Goal: Information Seeking & Learning: Learn about a topic

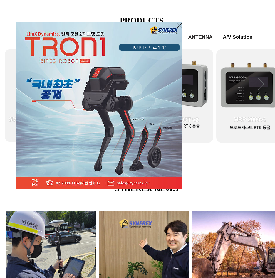
click at [232, 155] on div "LimX Dinamics" at bounding box center [137, 139] width 275 height 278
click at [178, 24] on icon "사이트로 돌아가기" at bounding box center [180, 25] width 6 height 7
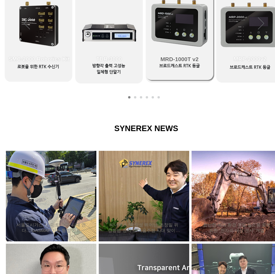
scroll to position [208, 0]
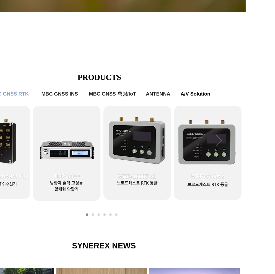
drag, startPoint x: 192, startPoint y: 68, endPoint x: 198, endPoint y: 80, distance: 13.7
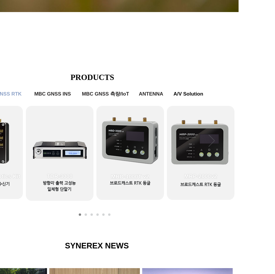
click at [212, 139] on icon "다음" at bounding box center [212, 141] width 6 height 12
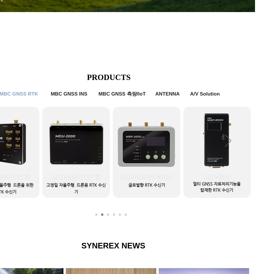
drag, startPoint x: 122, startPoint y: 215, endPoint x: 96, endPoint y: 213, distance: 25.6
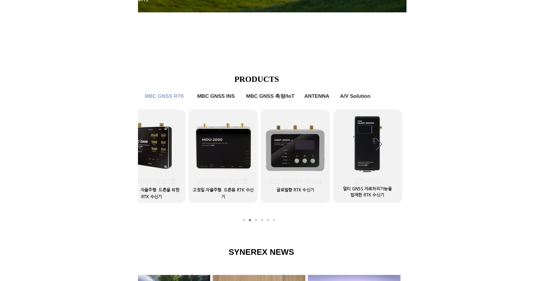
scroll to position [208, 0]
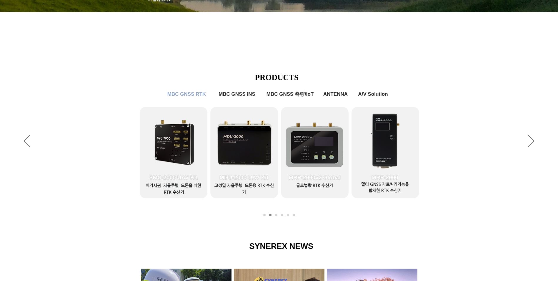
drag, startPoint x: 274, startPoint y: 217, endPoint x: 277, endPoint y: 216, distance: 3.0
click at [275, 216] on div "슬라이드쇼" at bounding box center [279, 141] width 558 height 162
drag, startPoint x: 277, startPoint y: 216, endPoint x: 362, endPoint y: 164, distance: 99.4
click at [275, 214] on nav "슬라이드" at bounding box center [278, 214] width 35 height 2
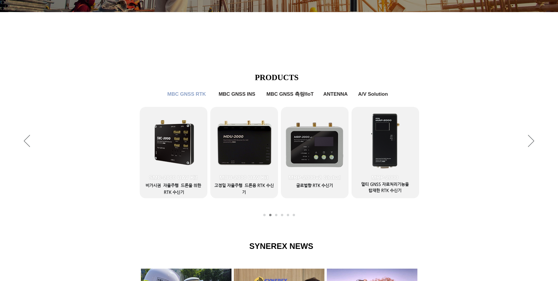
click at [275, 140] on div "슬라이드쇼" at bounding box center [279, 141] width 558 height 162
click at [275, 143] on icon "다음" at bounding box center [531, 141] width 6 height 12
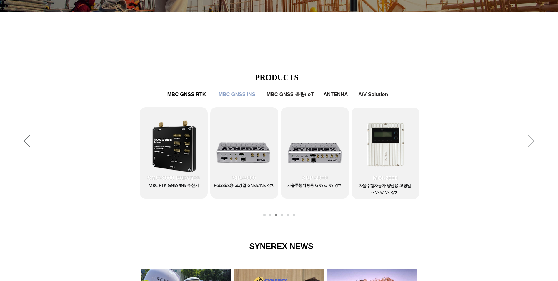
click at [275, 142] on icon "다음" at bounding box center [531, 141] width 6 height 12
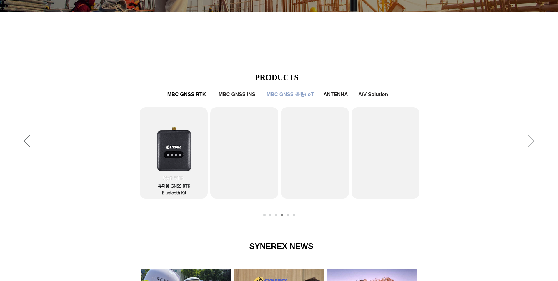
click at [275, 142] on icon "다음" at bounding box center [531, 141] width 6 height 12
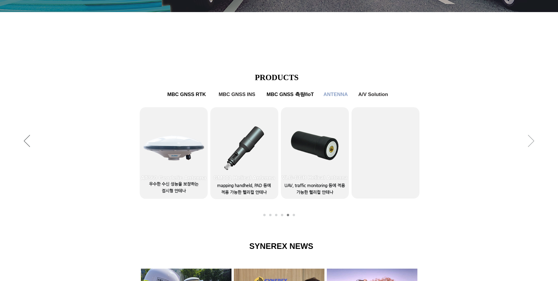
click at [275, 142] on icon "다음" at bounding box center [531, 141] width 6 height 12
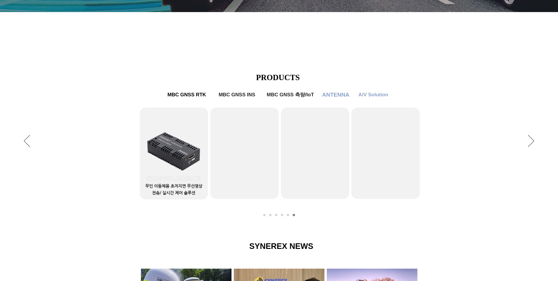
click at [275, 96] on span "ANTENNA" at bounding box center [335, 94] width 27 height 6
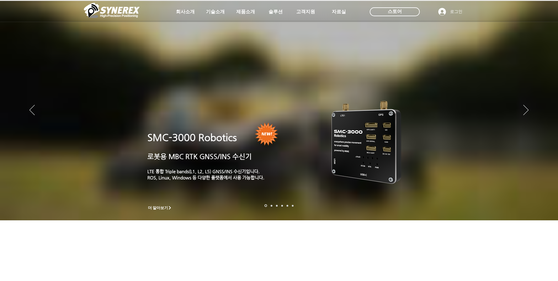
scroll to position [208, 0]
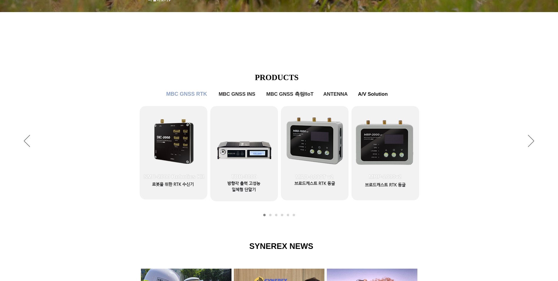
click at [185, 94] on span "MBC GNSS RTK" at bounding box center [186, 94] width 41 height 6
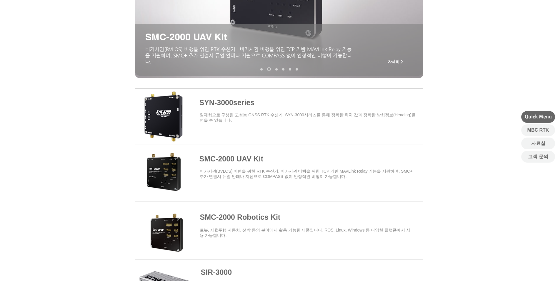
scroll to position [147, 0]
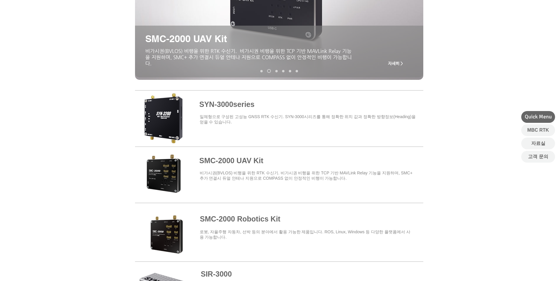
click at [238, 110] on span at bounding box center [279, 116] width 288 height 51
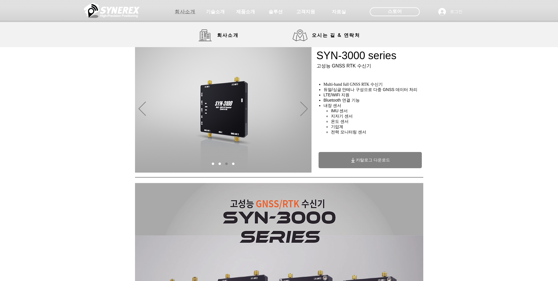
click at [187, 15] on span "회사소개" at bounding box center [185, 12] width 29 height 12
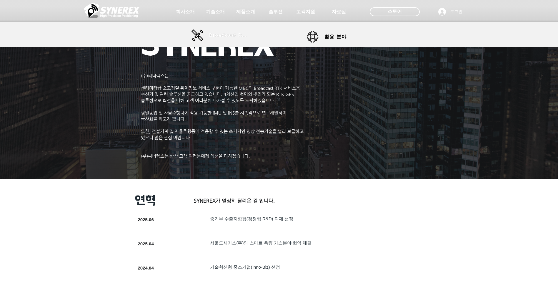
click at [230, 35] on span "Broadcast RTK" at bounding box center [229, 35] width 40 height 5
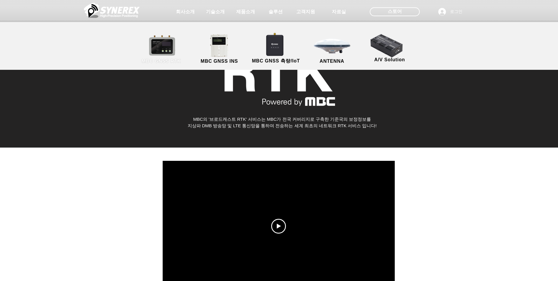
click at [163, 47] on link "MBC GNSS RTK" at bounding box center [161, 49] width 53 height 31
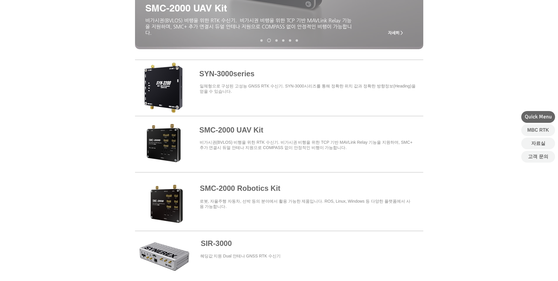
scroll to position [176, 0]
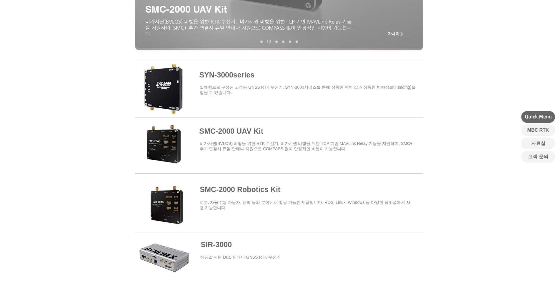
click at [235, 79] on span at bounding box center [279, 87] width 288 height 51
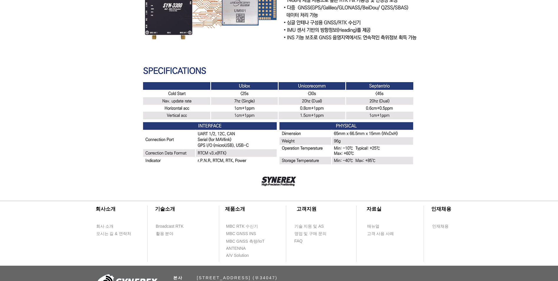
scroll to position [1675, 0]
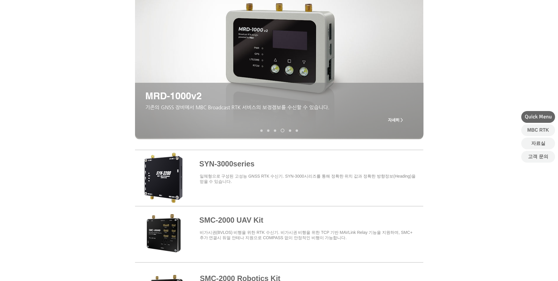
scroll to position [88, 0]
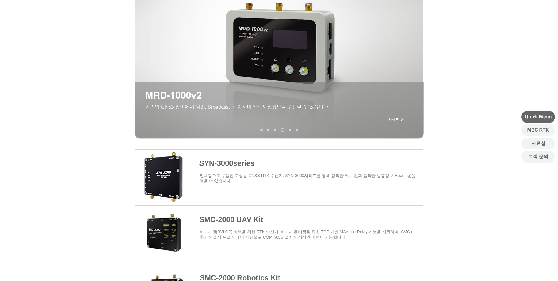
click at [225, 170] on span at bounding box center [279, 175] width 288 height 51
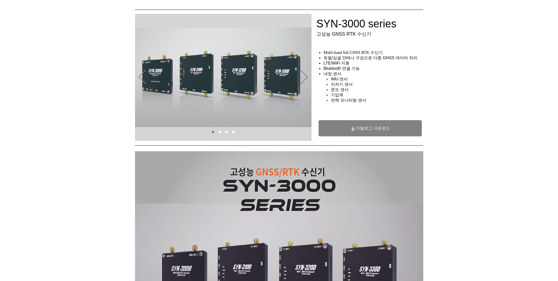
scroll to position [29, 0]
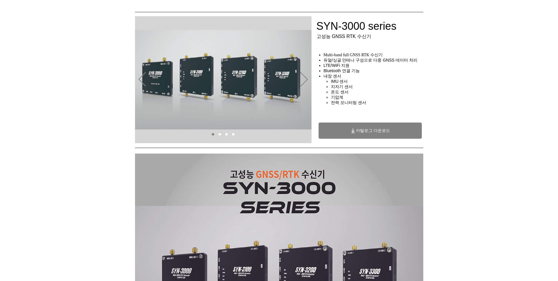
click at [275, 134] on span "카탈로그 다운로드" at bounding box center [369, 130] width 103 height 16
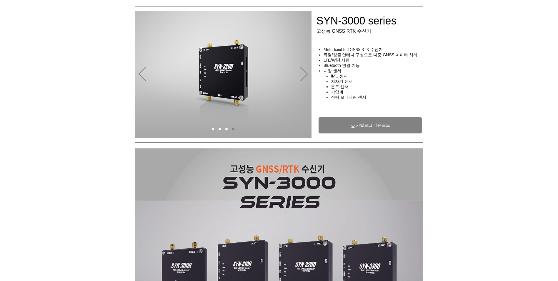
scroll to position [0, 0]
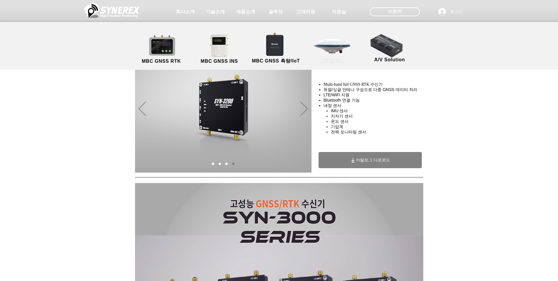
click at [275, 42] on link "ANTENNA" at bounding box center [331, 49] width 53 height 31
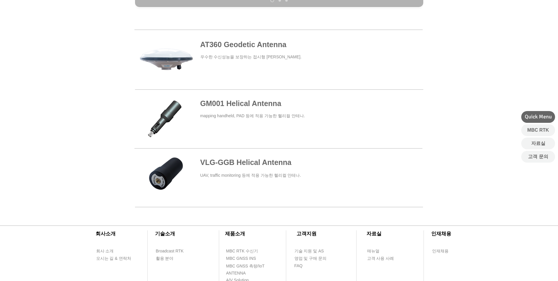
scroll to position [206, 0]
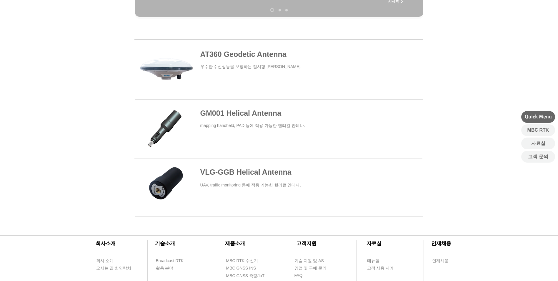
click at [238, 58] on span at bounding box center [278, 69] width 288 height 54
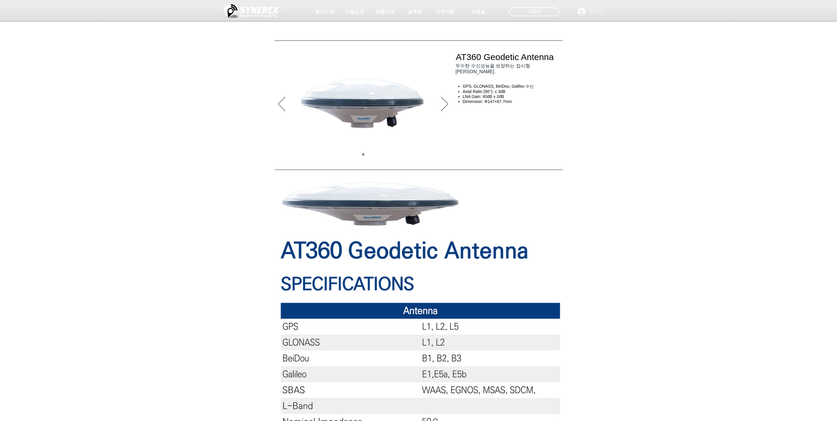
click at [275, 85] on div at bounding box center [418, 43] width 837 height 87
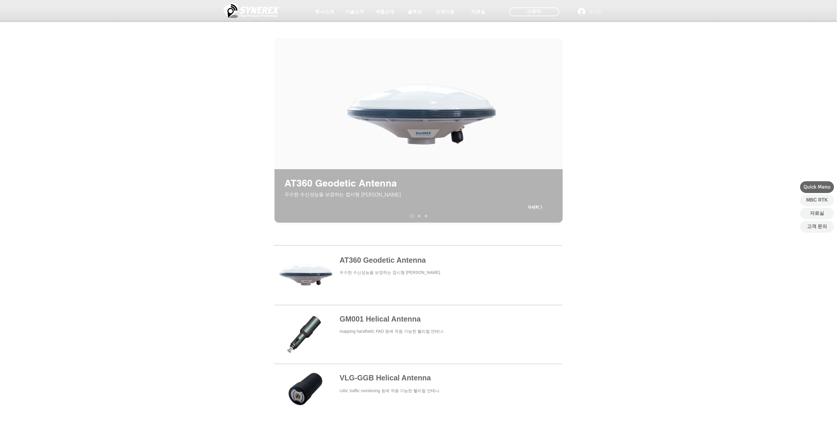
click at [275, 206] on span "자세히 >" at bounding box center [534, 207] width 15 height 5
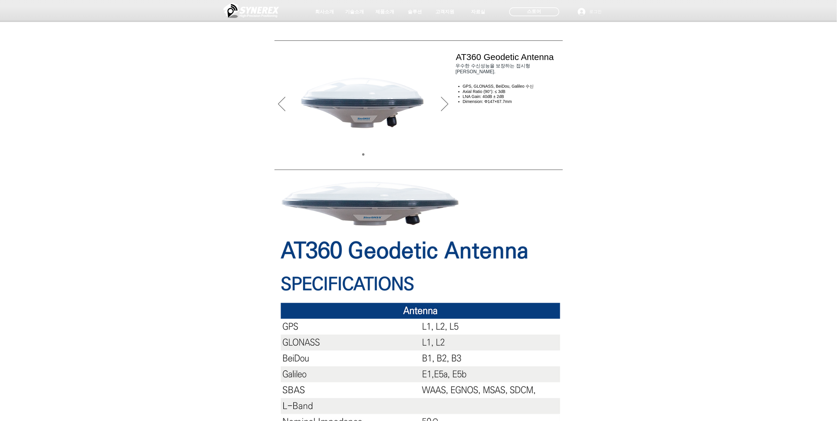
drag, startPoint x: 560, startPoint y: 57, endPoint x: 456, endPoint y: 58, distance: 104.1
click at [275, 58] on div at bounding box center [418, 43] width 837 height 87
drag, startPoint x: 456, startPoint y: 58, endPoint x: 510, endPoint y: 61, distance: 54.2
click at [275, 63] on div at bounding box center [418, 43] width 837 height 87
drag, startPoint x: 345, startPoint y: 261, endPoint x: 358, endPoint y: 265, distance: 13.8
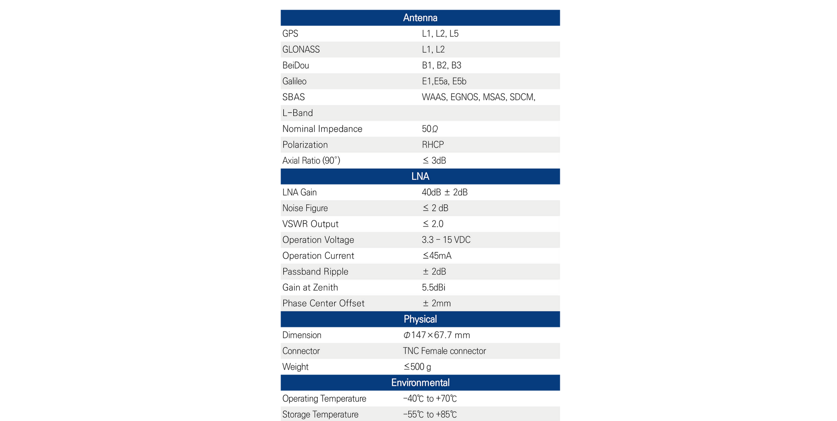
scroll to position [309, 0]
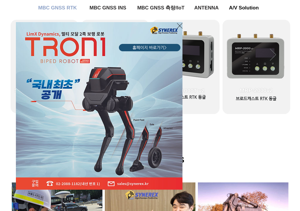
click at [180, 24] on icon "사이트로 돌아가기" at bounding box center [180, 25] width 6 height 7
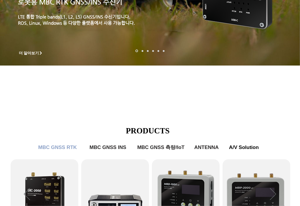
scroll to position [41, 0]
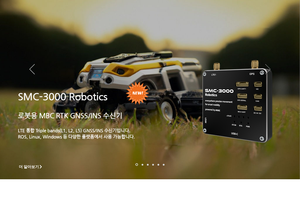
click at [266, 68] on icon "다음" at bounding box center [267, 69] width 5 height 10
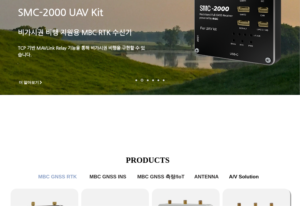
scroll to position [246, 0]
